Goal: Information Seeking & Learning: Check status

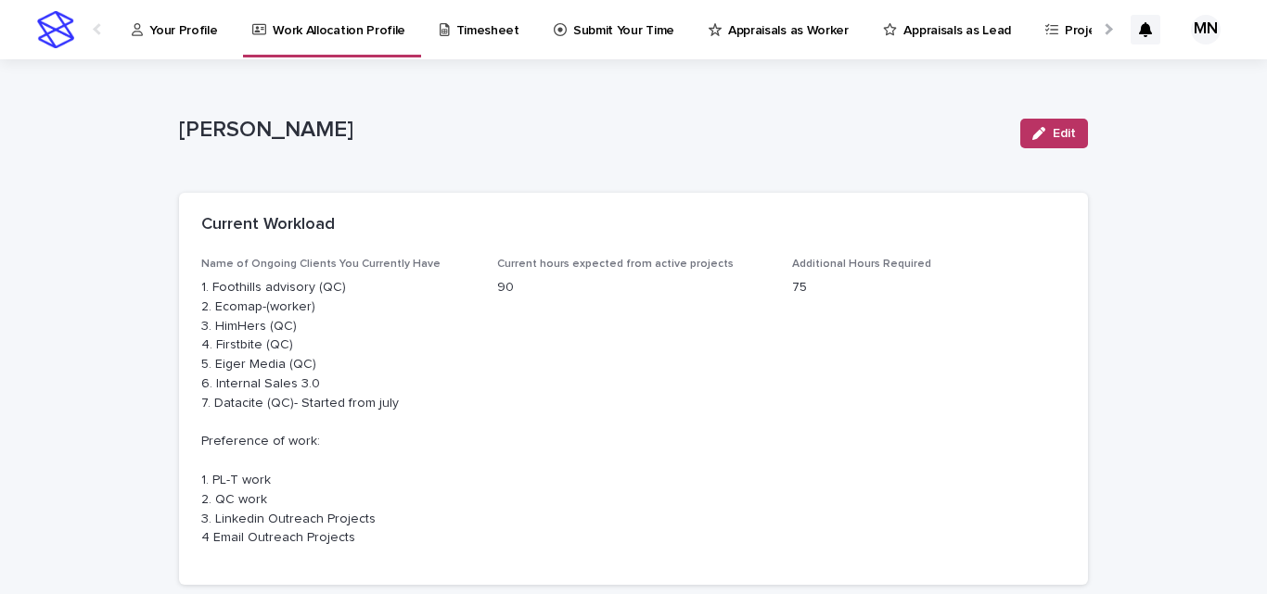
click at [958, 26] on p "Appraisals as Lead" at bounding box center [956, 19] width 107 height 39
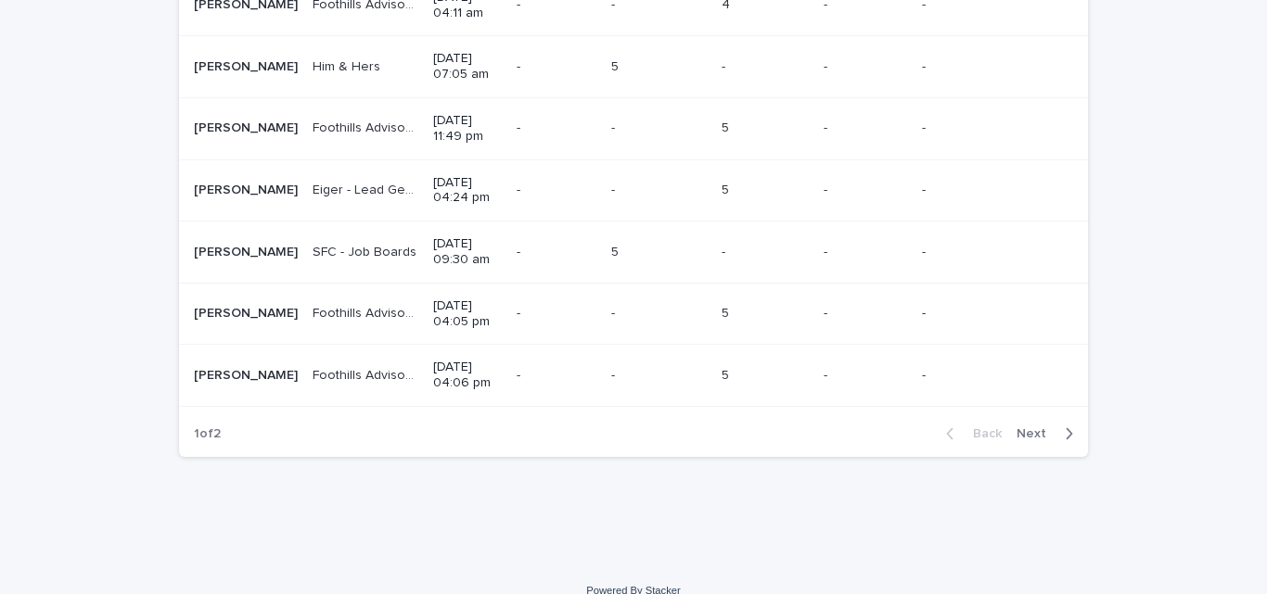
scroll to position [1848, 0]
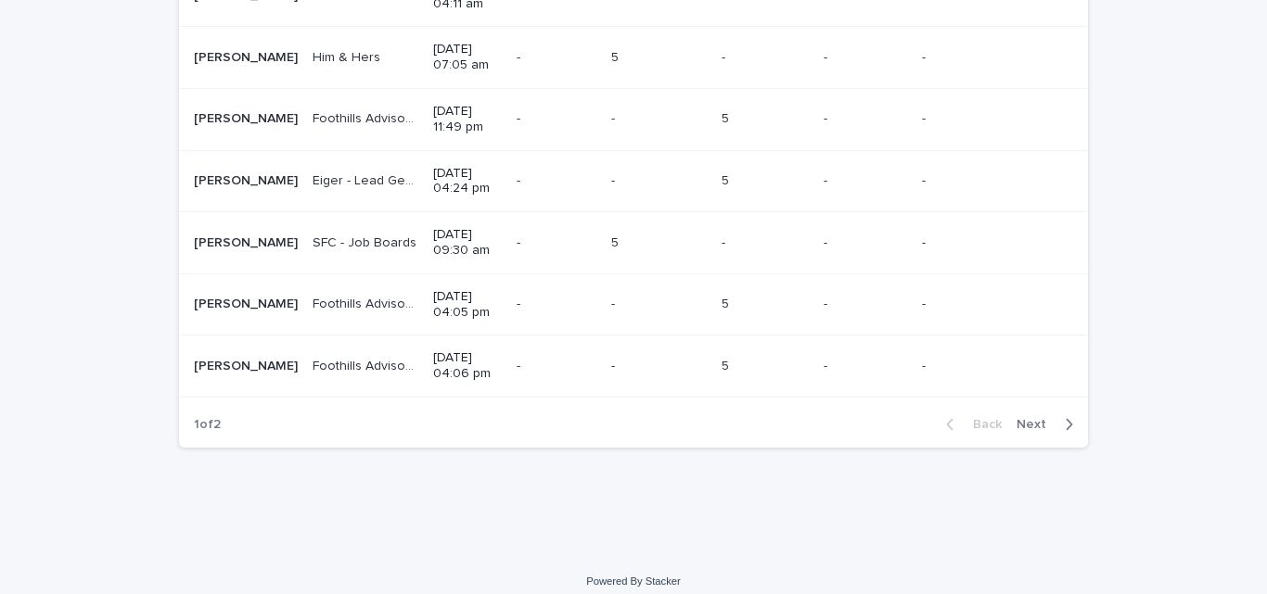
click at [1022, 402] on div "Back Next" at bounding box center [1009, 425] width 157 height 46
click at [1026, 418] on span "Next" at bounding box center [1036, 424] width 41 height 13
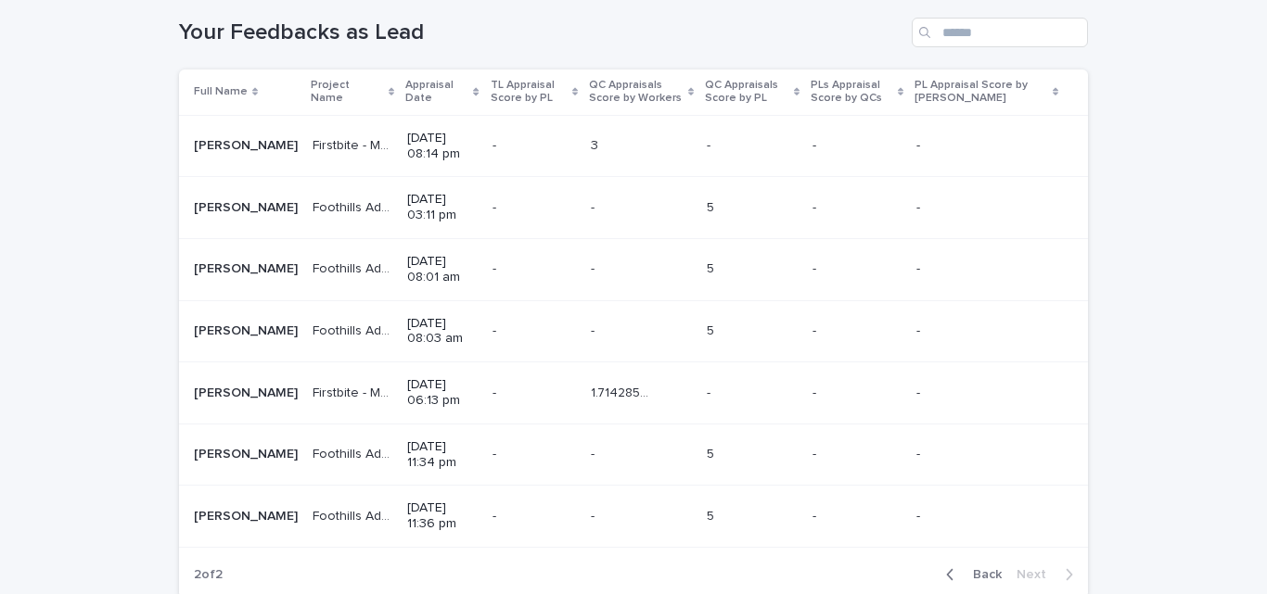
scroll to position [262, 0]
click at [407, 140] on p "[DATE] 08:14 pm" at bounding box center [442, 149] width 70 height 32
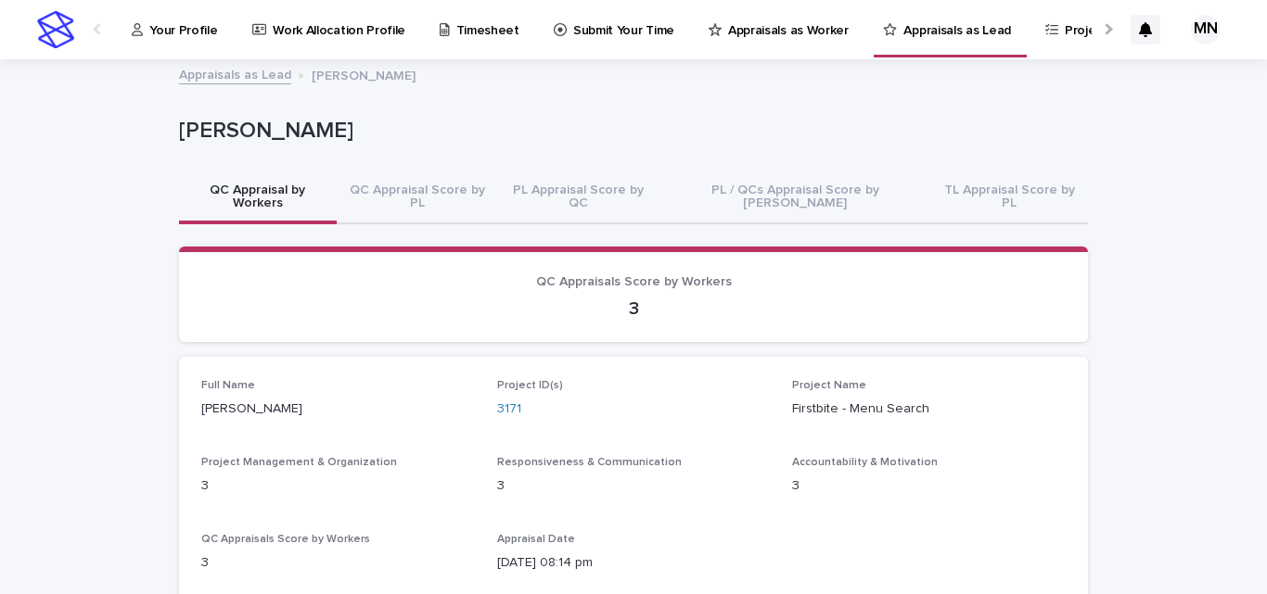
scroll to position [240, 0]
